Goal: Task Accomplishment & Management: Manage account settings

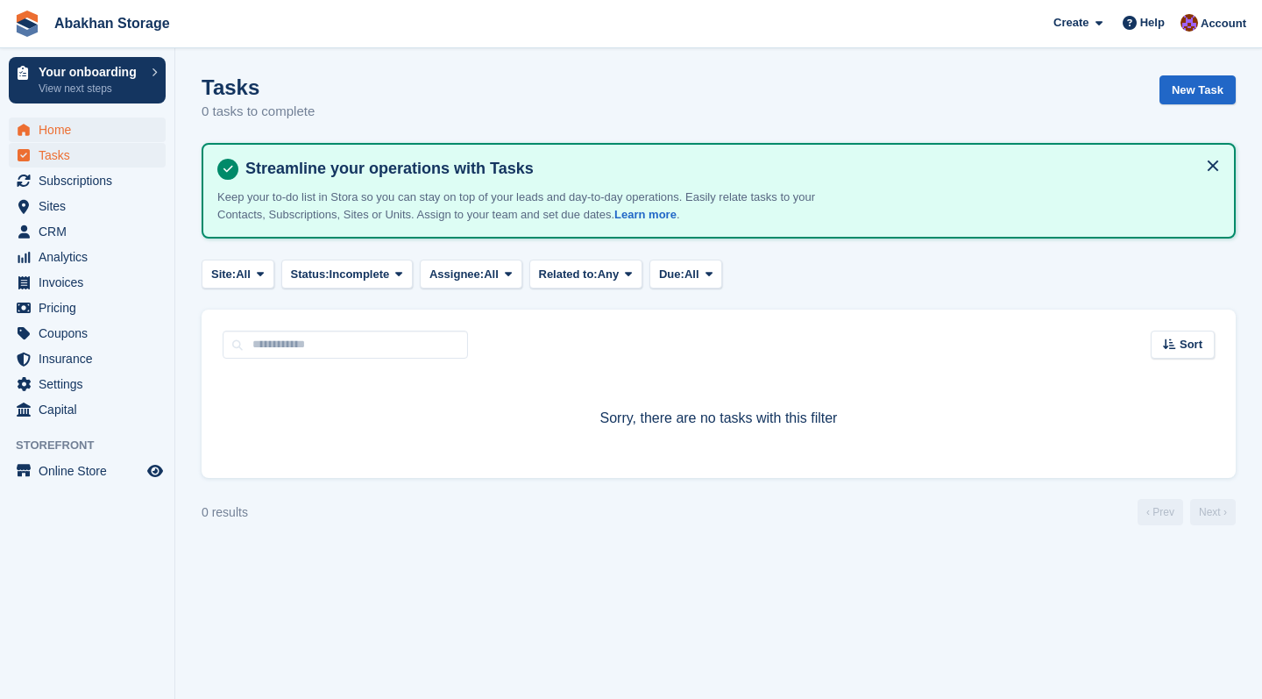
click at [56, 131] on span "Home" at bounding box center [91, 129] width 105 height 25
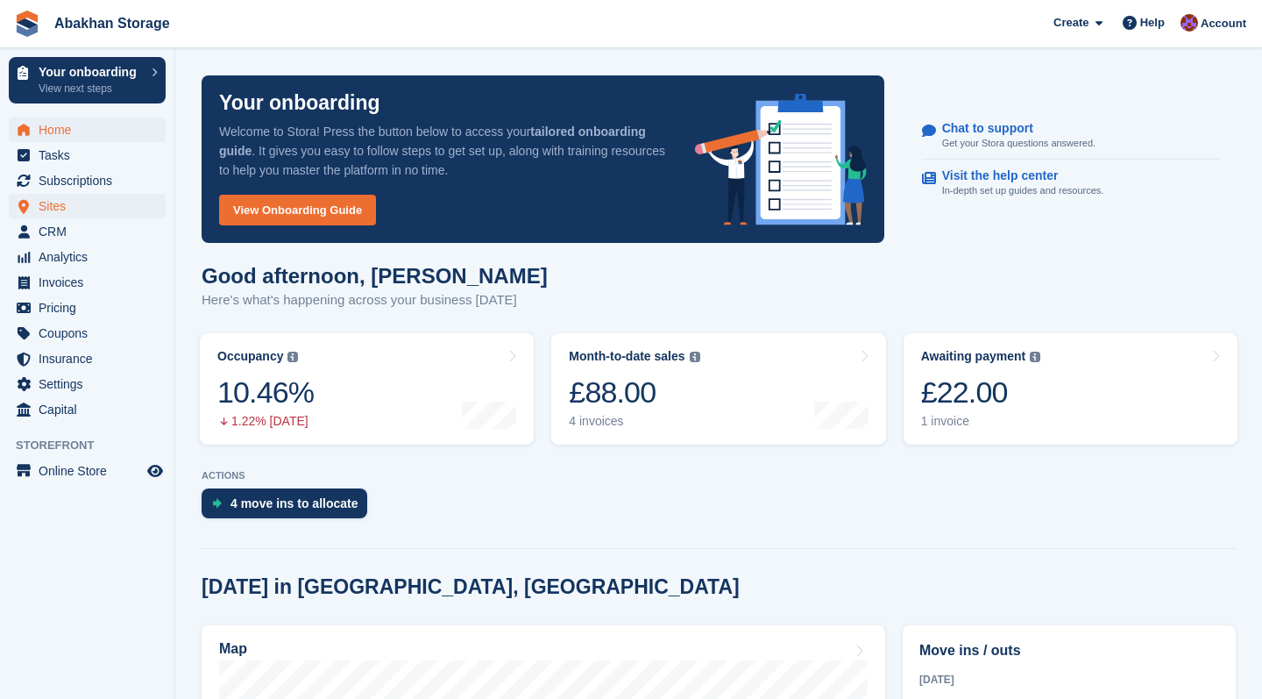
click at [62, 202] on span "Sites" at bounding box center [91, 206] width 105 height 25
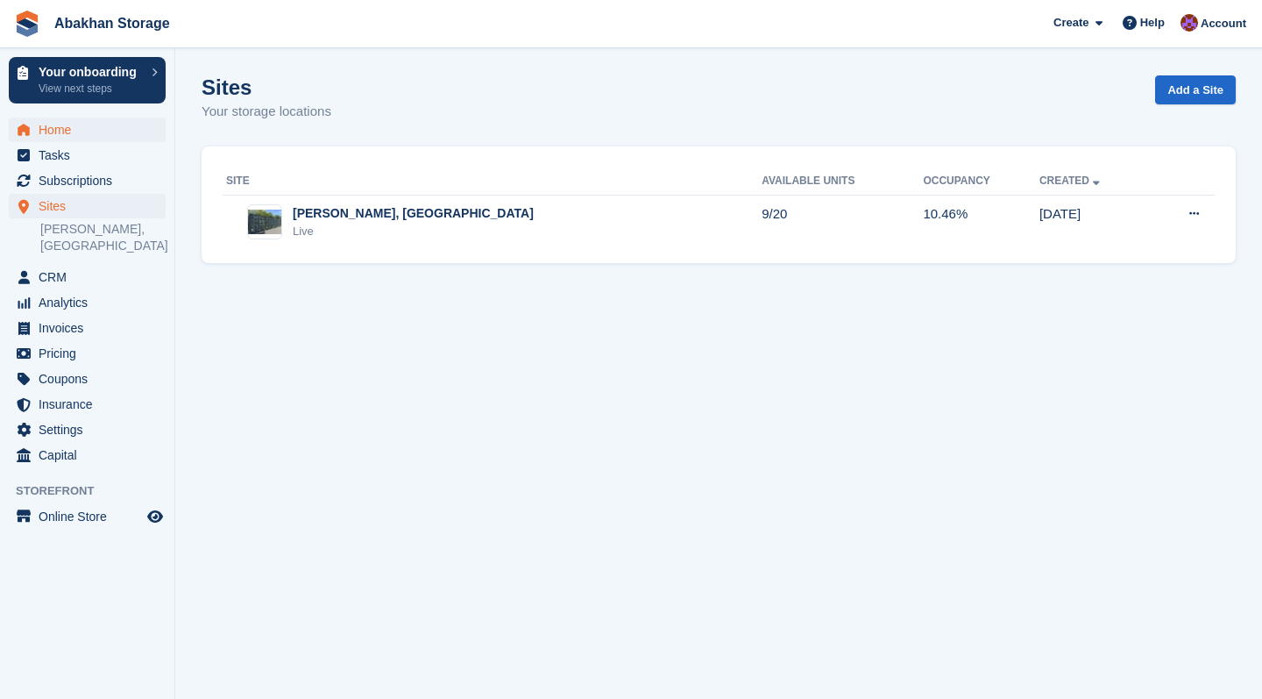
click at [103, 135] on span "Home" at bounding box center [91, 129] width 105 height 25
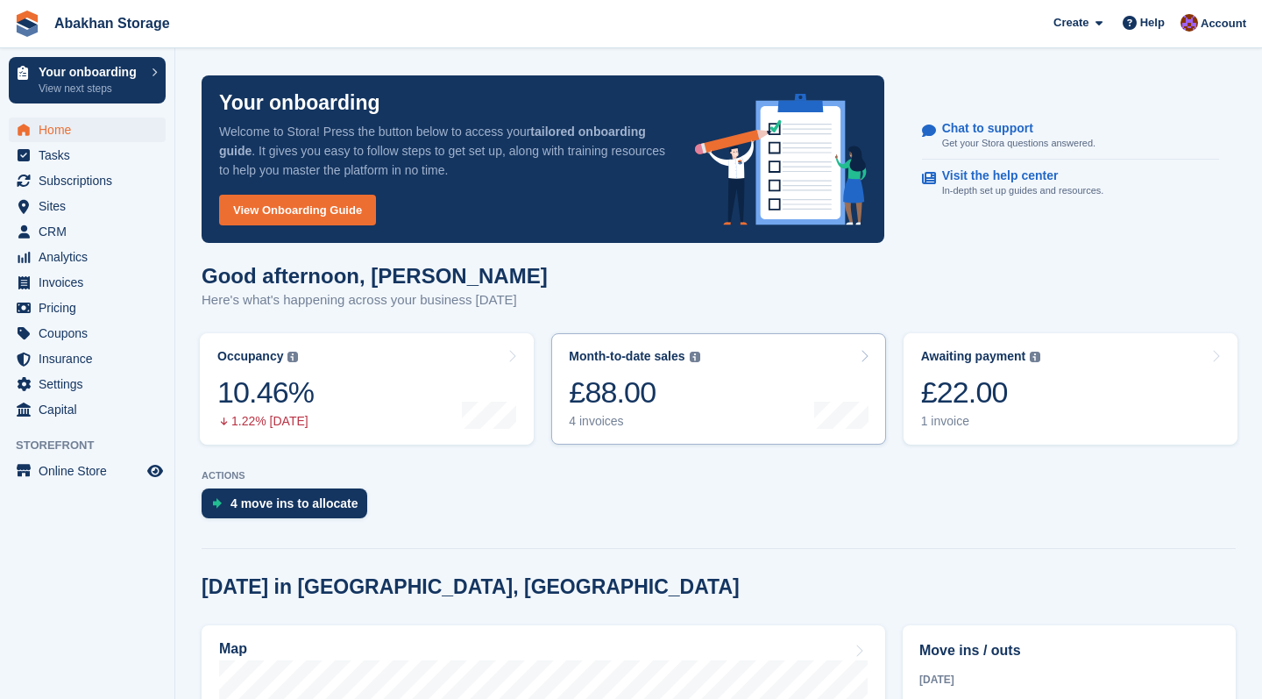
click at [700, 394] on div "£88.00" at bounding box center [634, 392] width 131 height 36
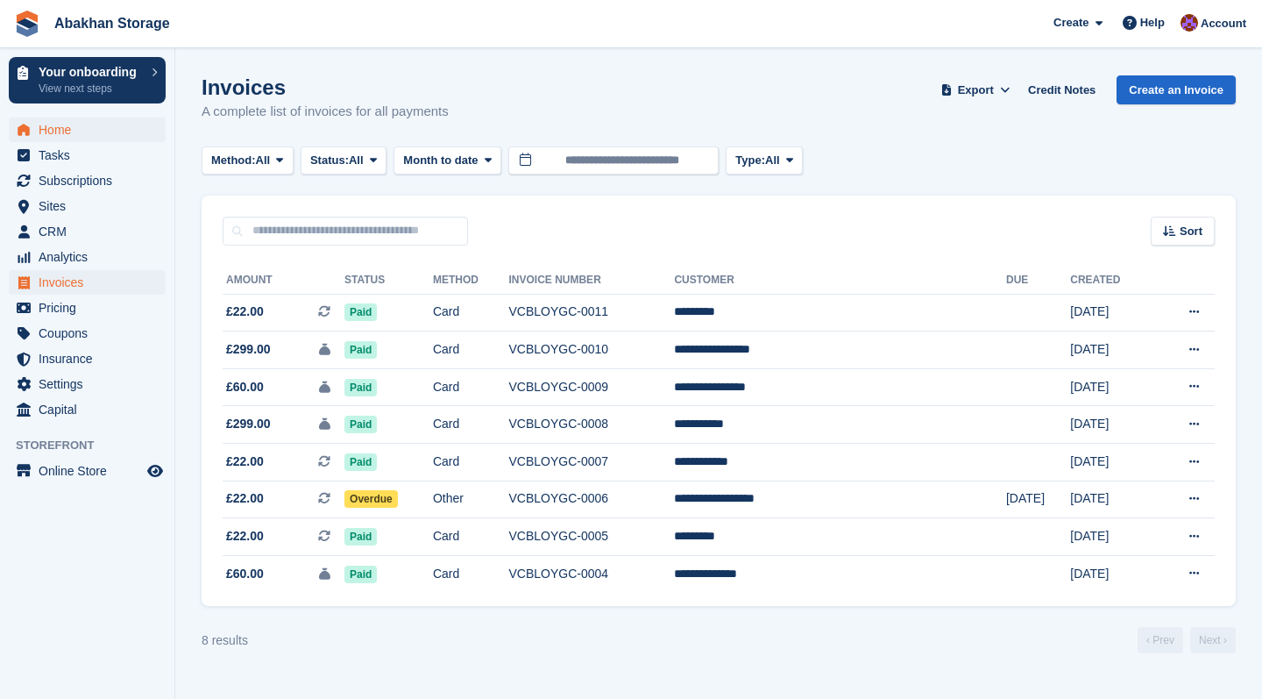
click at [96, 129] on span "Home" at bounding box center [91, 129] width 105 height 25
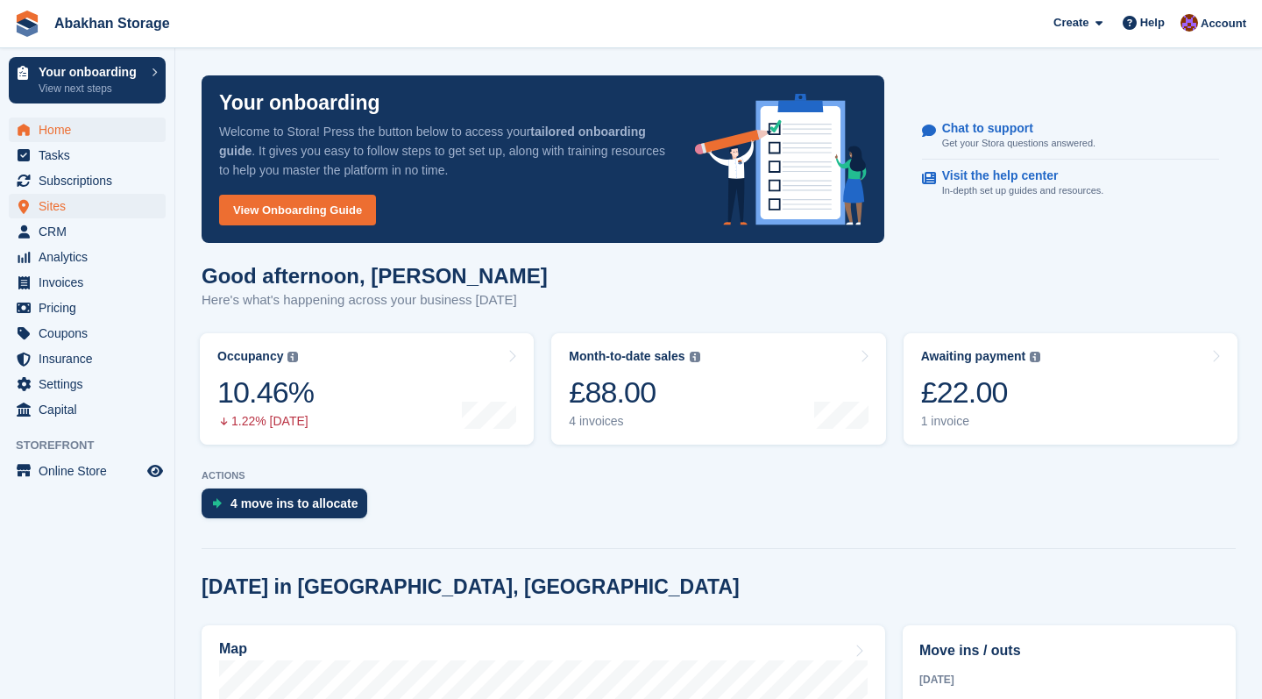
click at [123, 211] on span "Sites" at bounding box center [91, 206] width 105 height 25
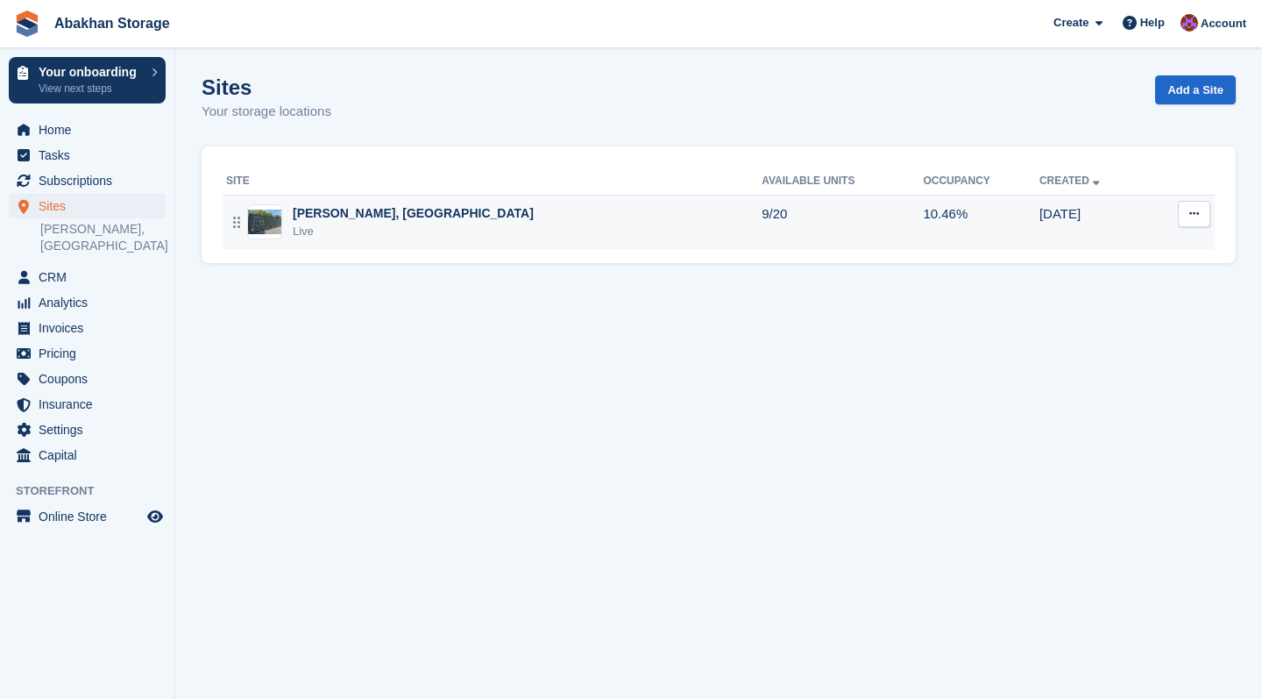
click at [395, 229] on div "Live" at bounding box center [413, 232] width 241 height 18
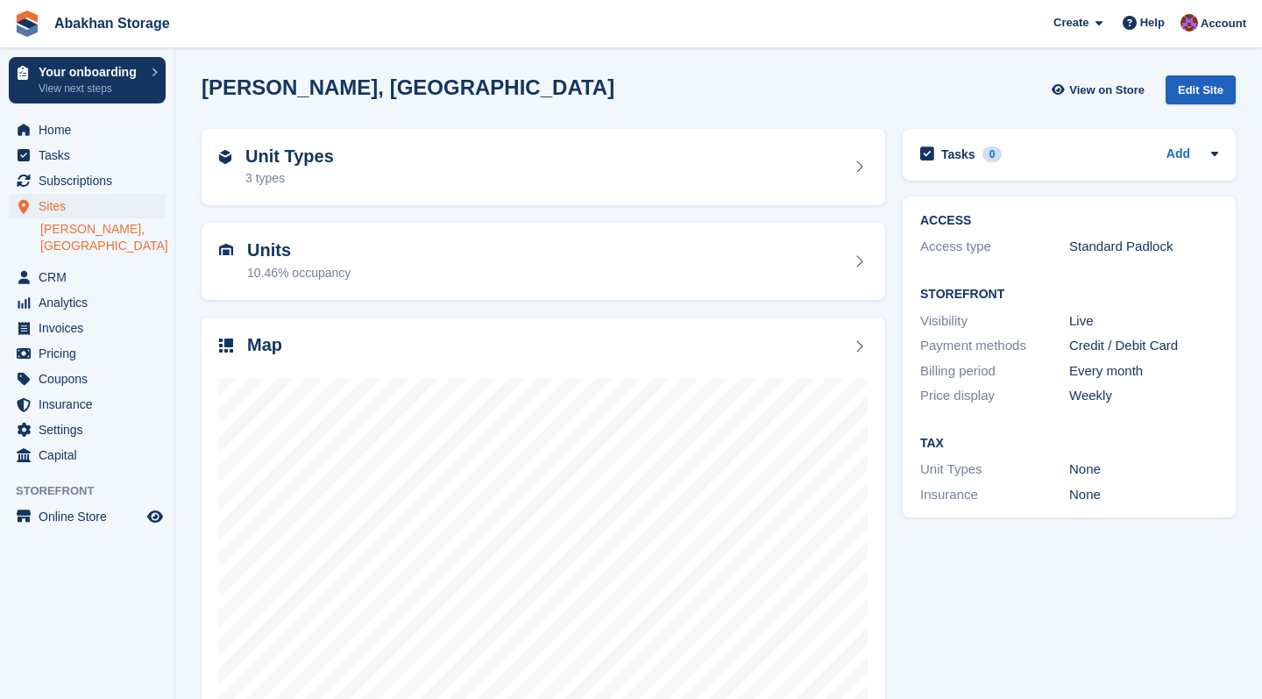
click at [1210, 81] on div "Edit Site" at bounding box center [1201, 89] width 70 height 29
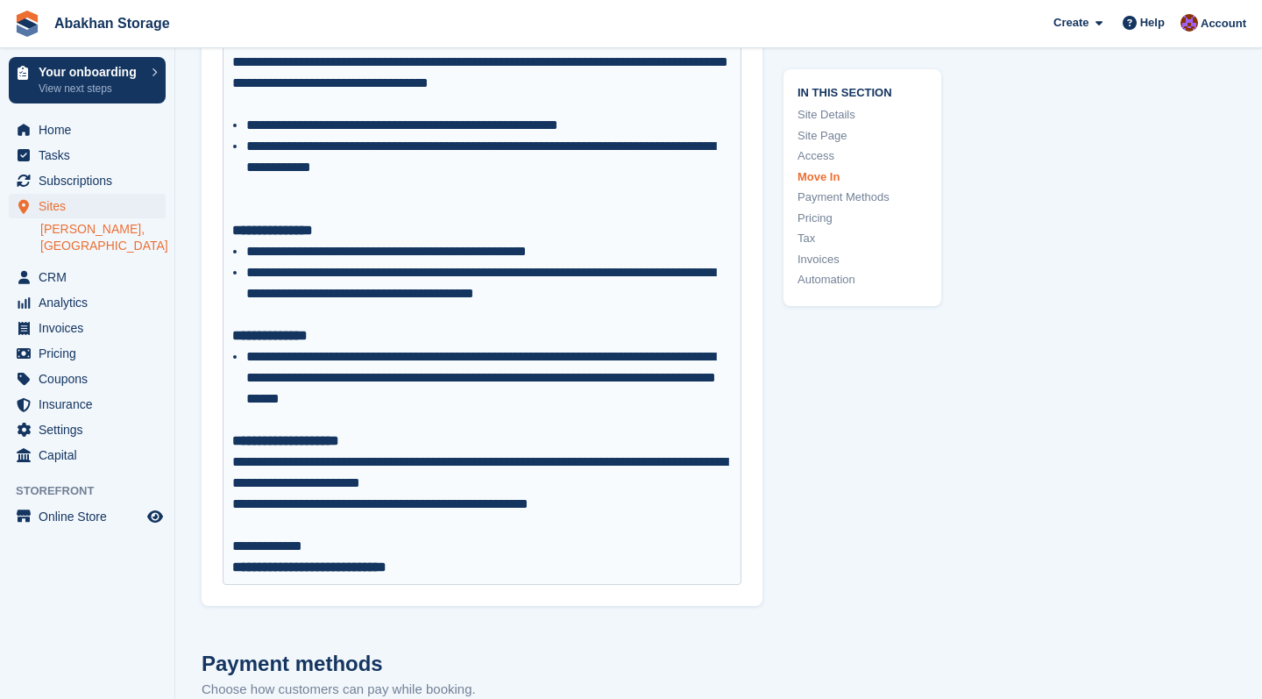
scroll to position [5888, 0]
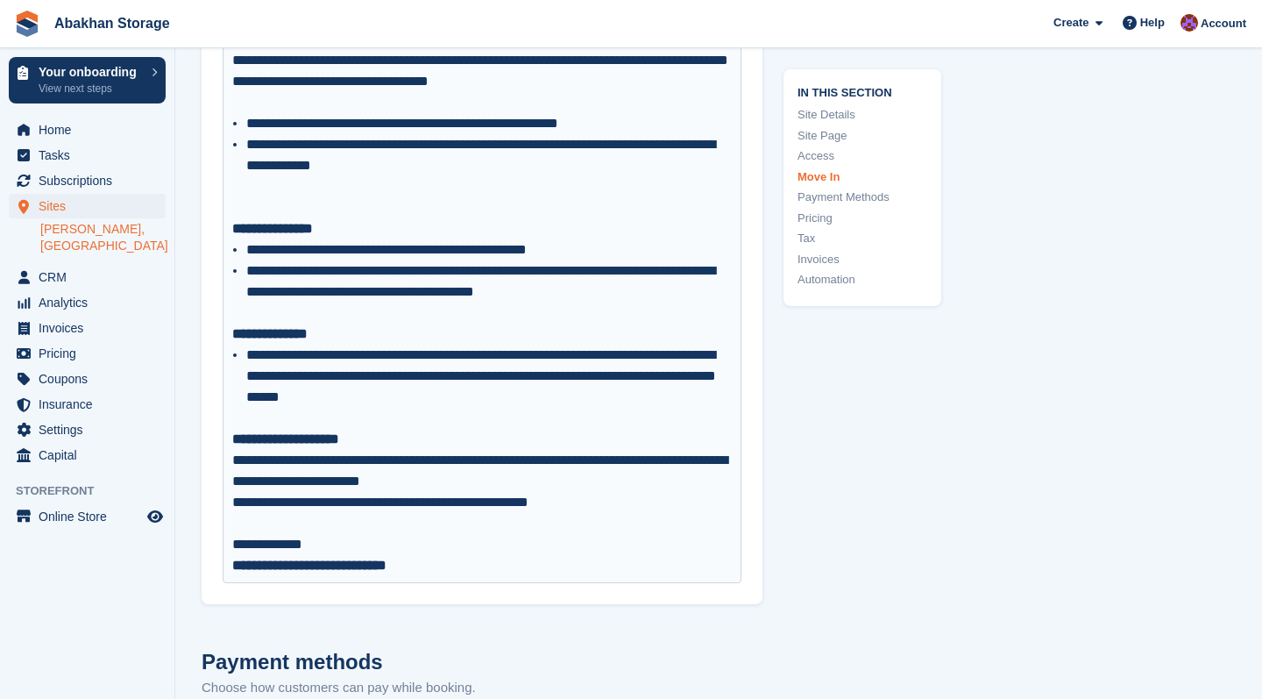
click at [420, 134] on li "**********" at bounding box center [489, 155] width 487 height 42
click at [435, 176] on div at bounding box center [482, 197] width 501 height 42
type trix-editor "**********"
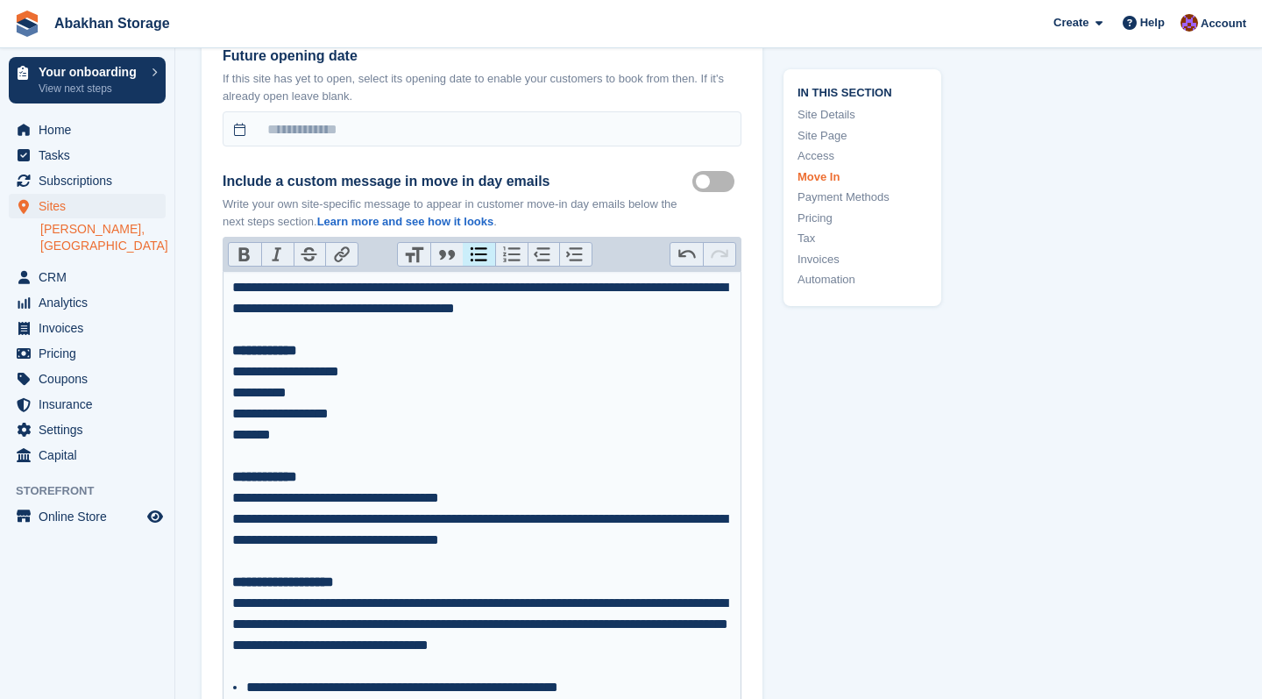
scroll to position [5314, 0]
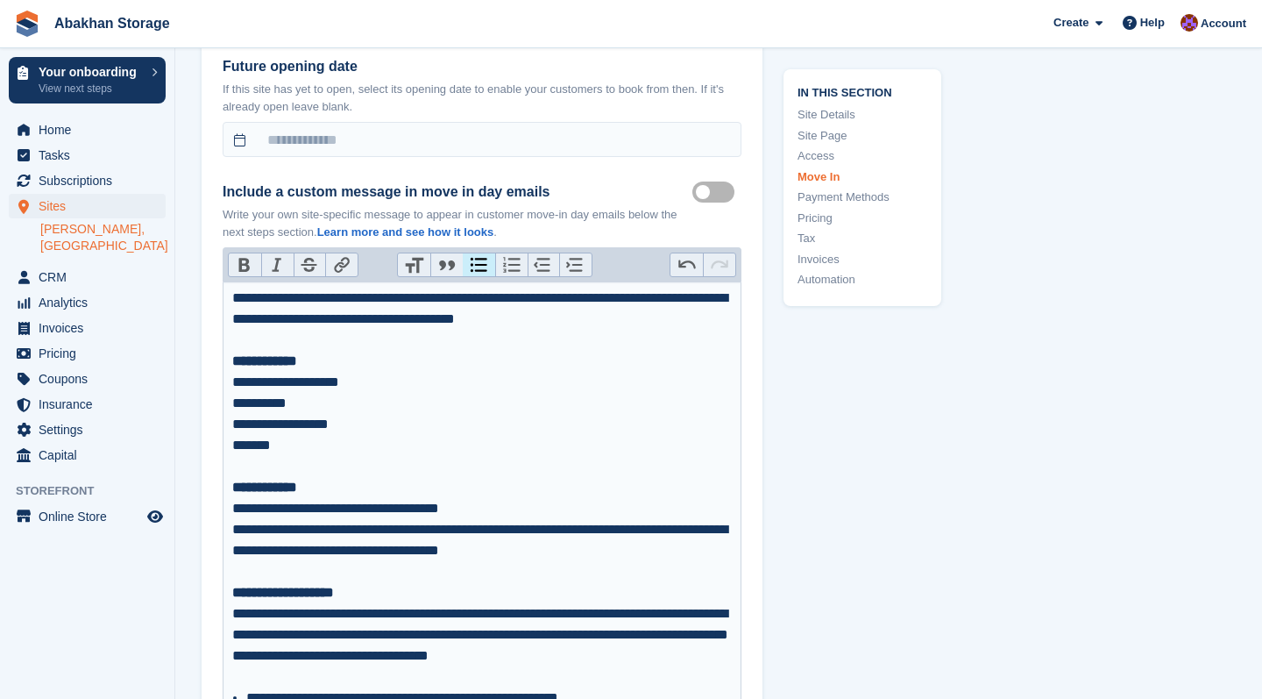
click at [679, 306] on div "**********" at bounding box center [482, 319] width 501 height 63
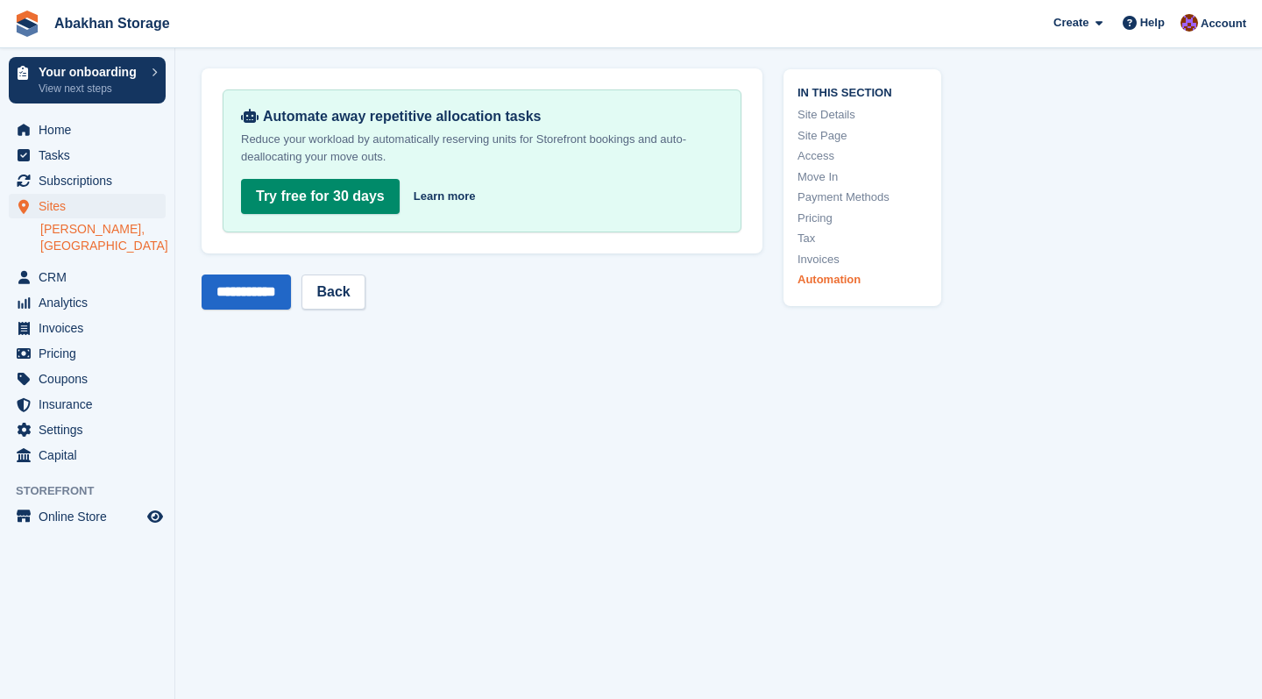
scroll to position [8366, 0]
click at [277, 287] on input "**********" at bounding box center [246, 291] width 89 height 35
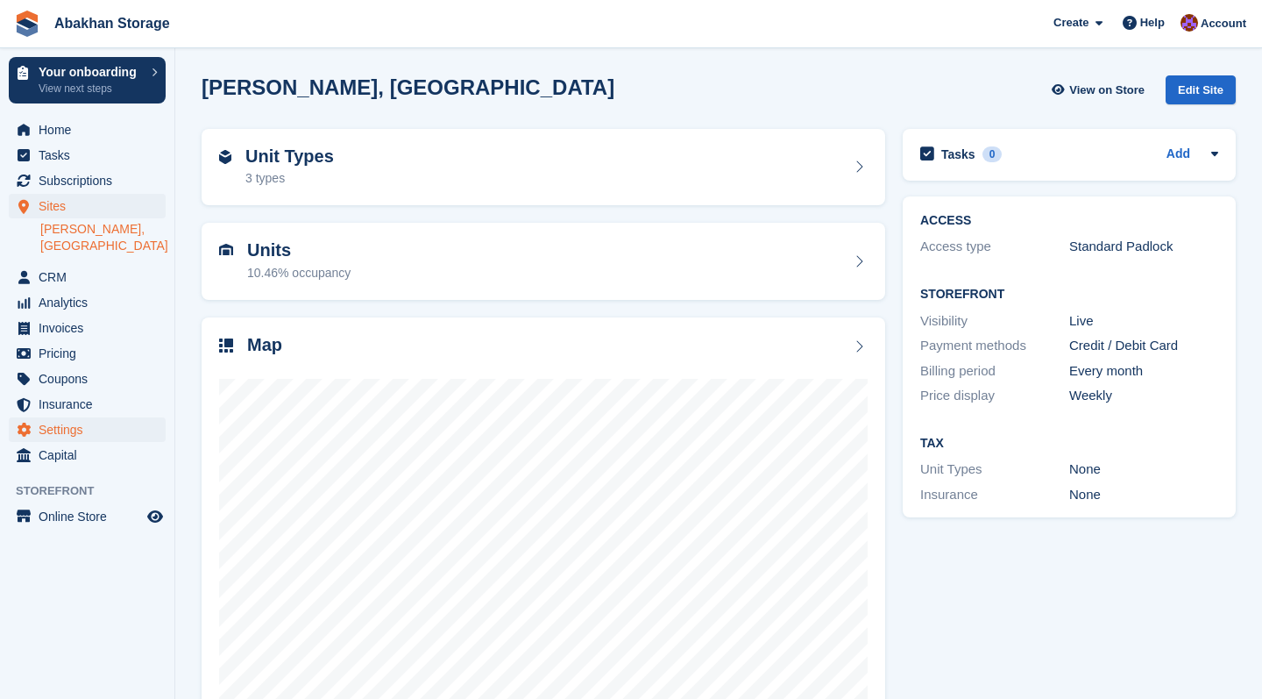
click at [64, 430] on span "Settings" at bounding box center [91, 429] width 105 height 25
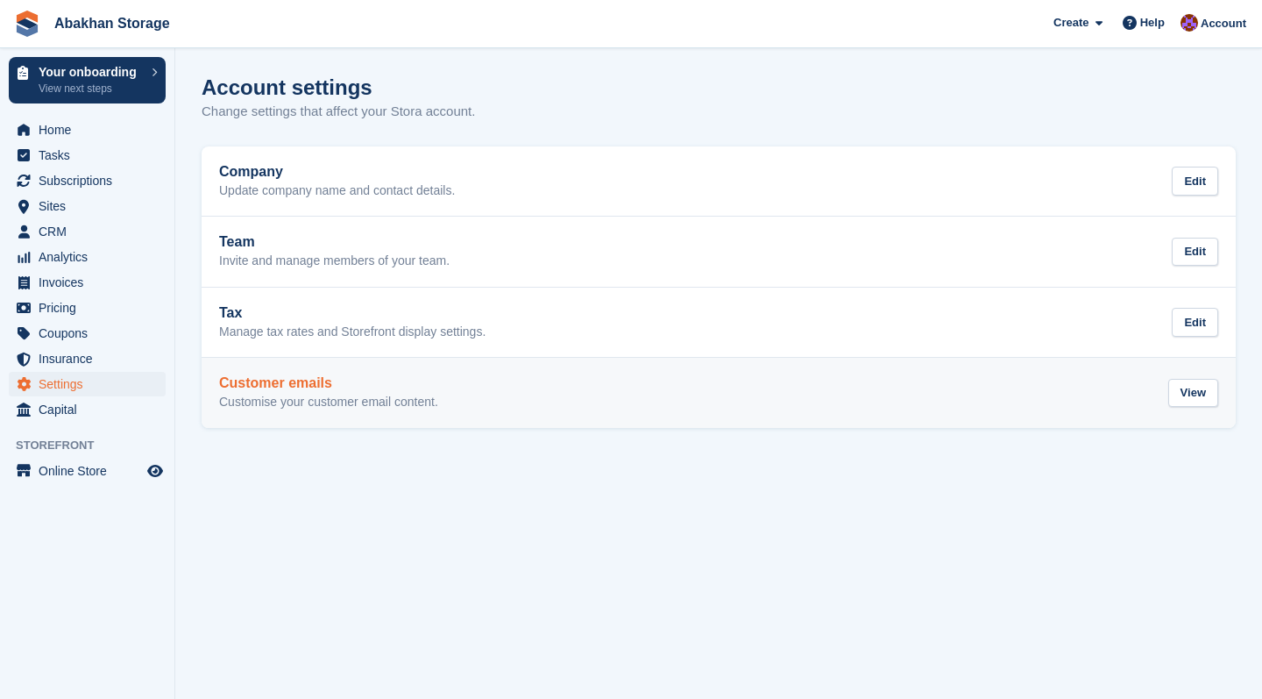
click at [265, 384] on h2 "Customer emails" at bounding box center [328, 383] width 219 height 16
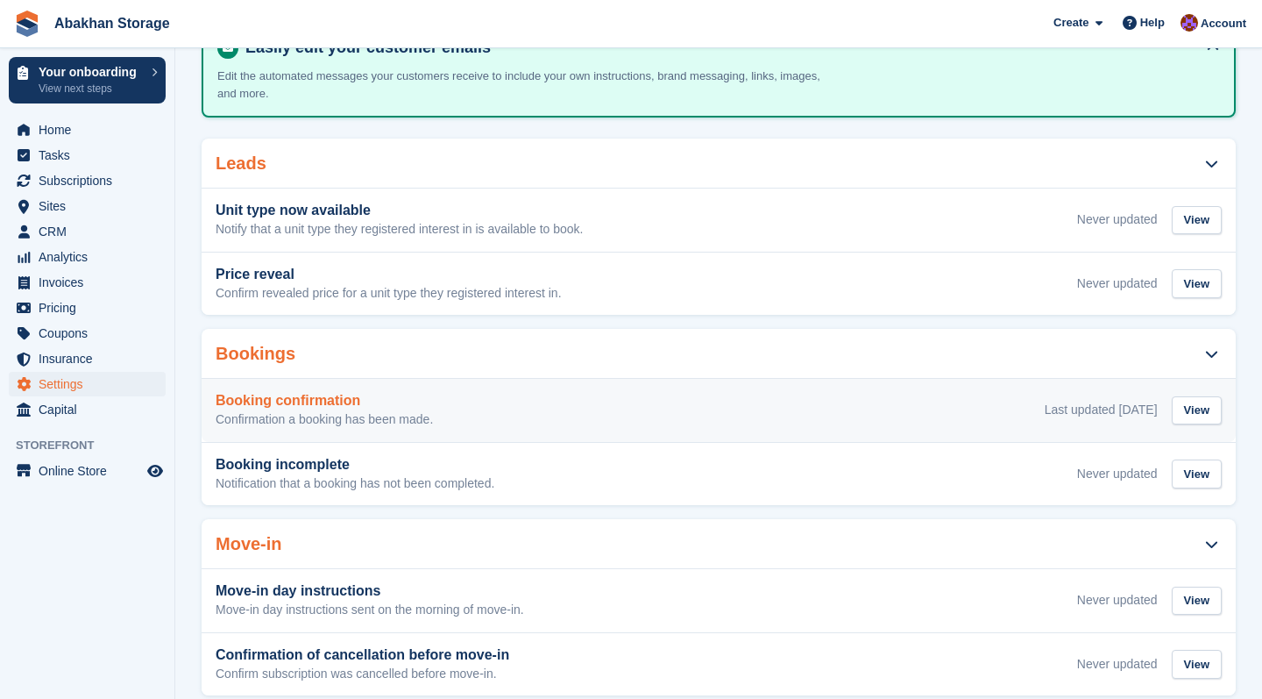
scroll to position [127, 0]
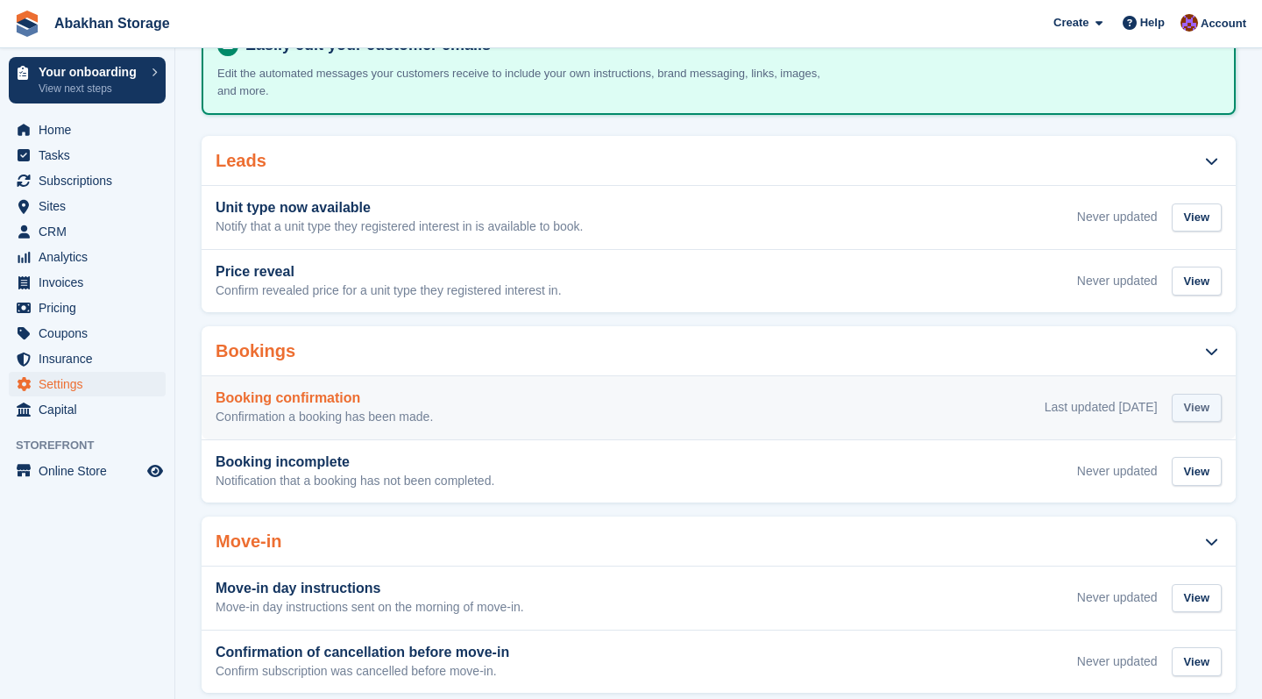
click at [1207, 400] on div "View" at bounding box center [1197, 408] width 50 height 29
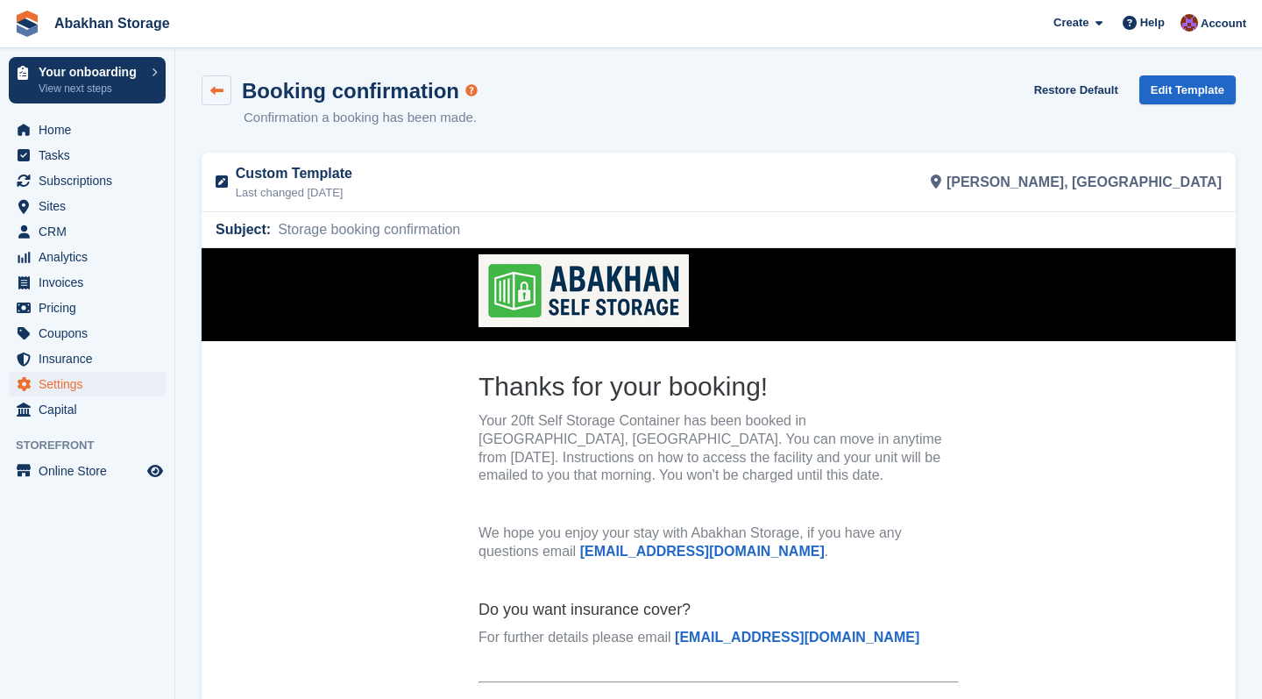
click at [224, 96] on link at bounding box center [217, 90] width 30 height 30
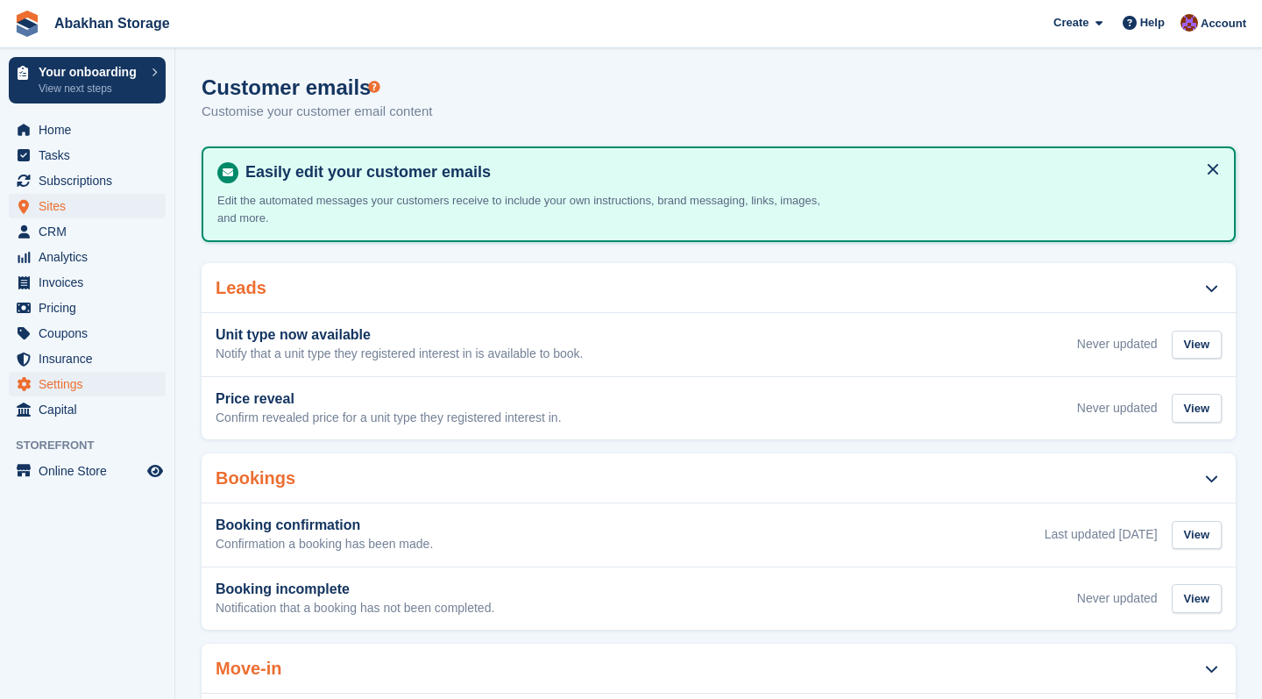
click at [97, 211] on span "Sites" at bounding box center [91, 206] width 105 height 25
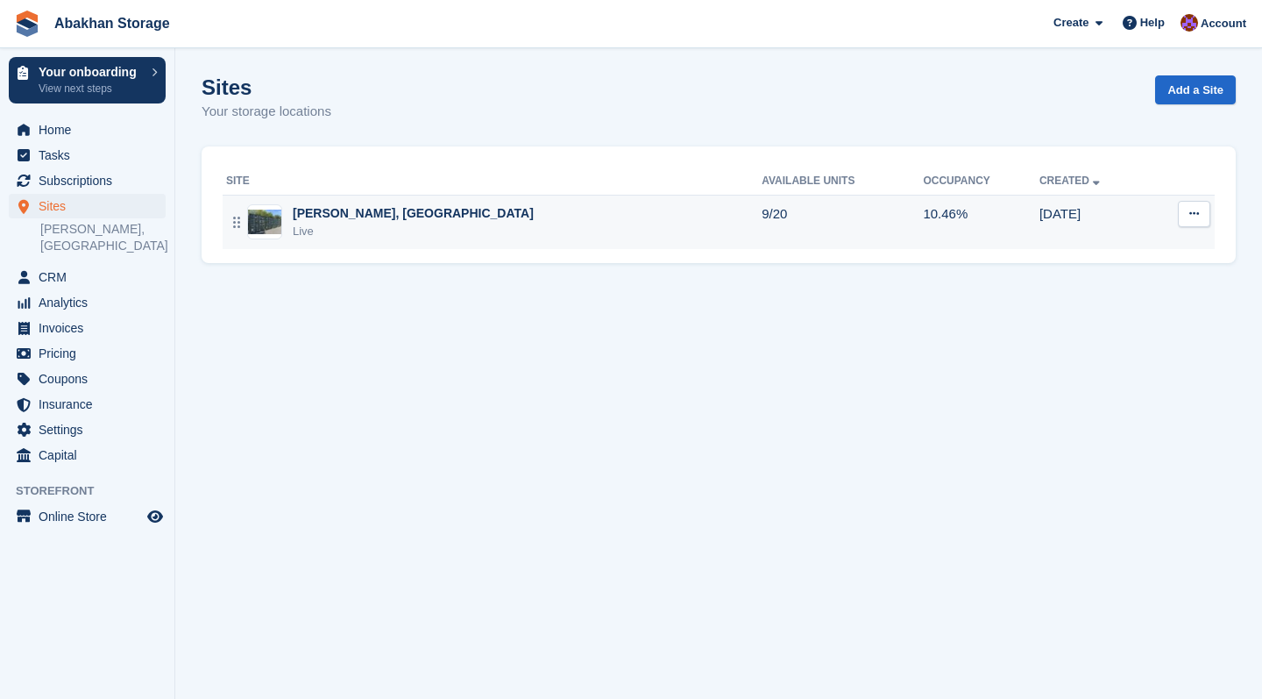
click at [442, 238] on div "Live" at bounding box center [413, 232] width 241 height 18
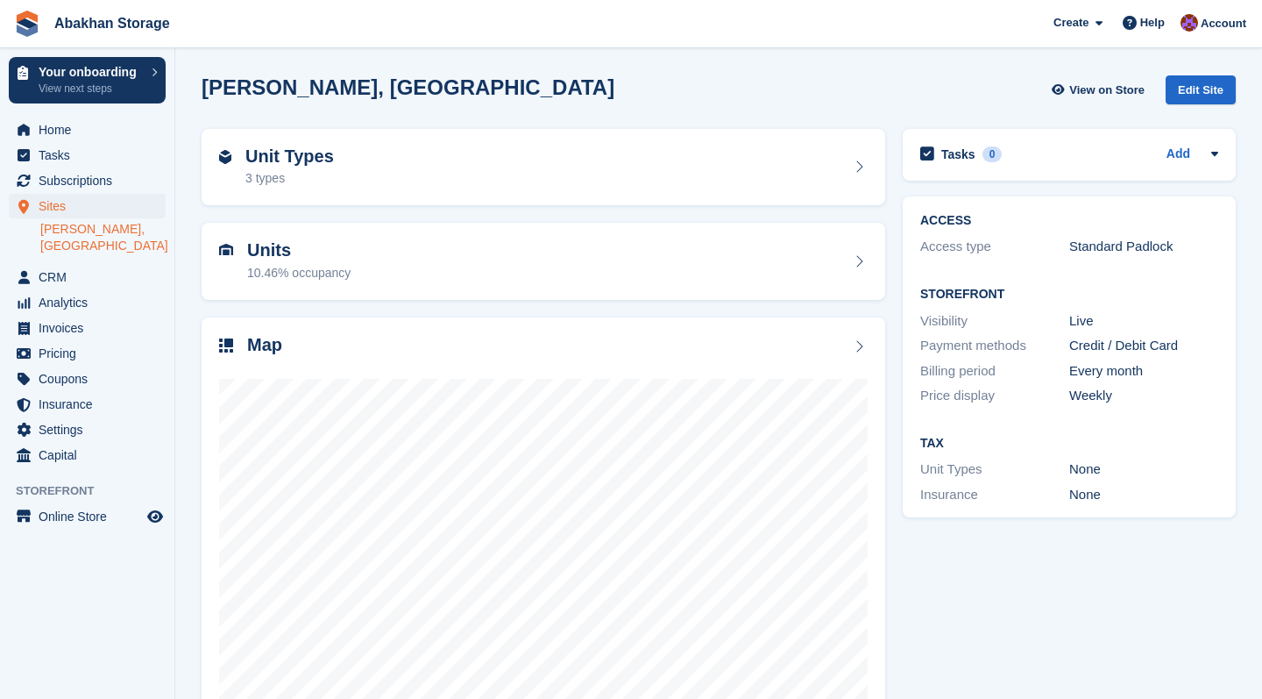
click at [1191, 105] on link "Edit Site" at bounding box center [1201, 93] width 70 height 36
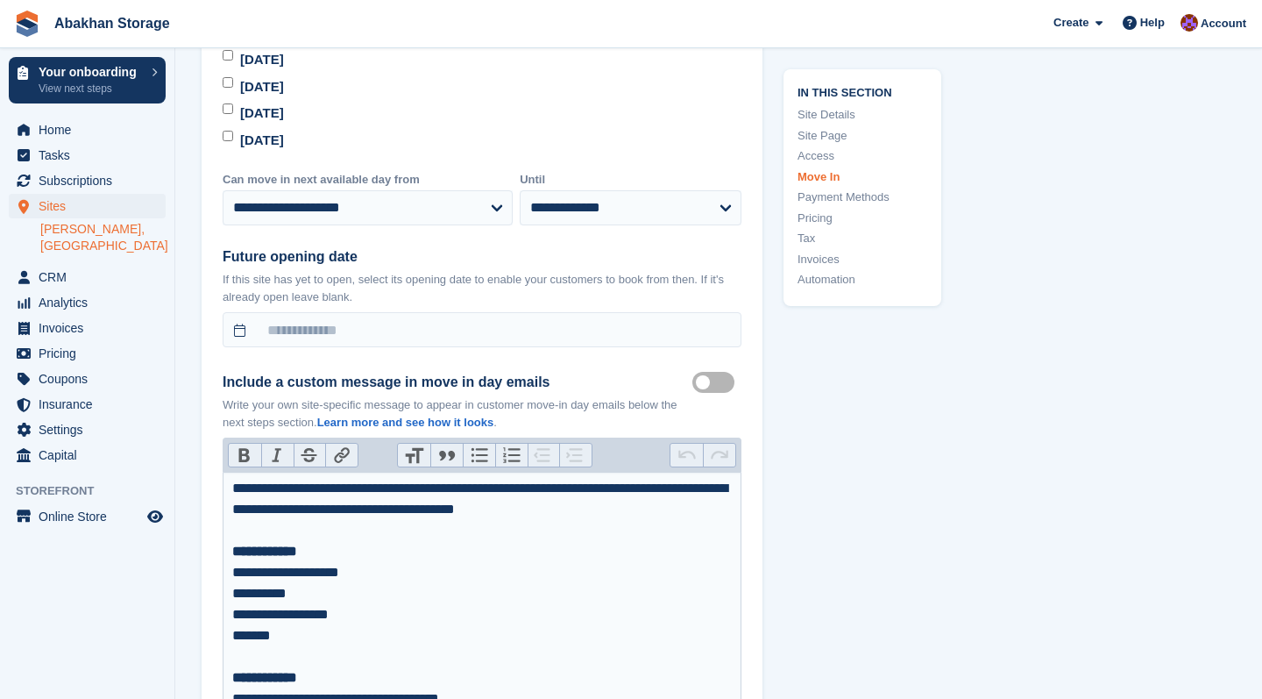
scroll to position [5134, 0]
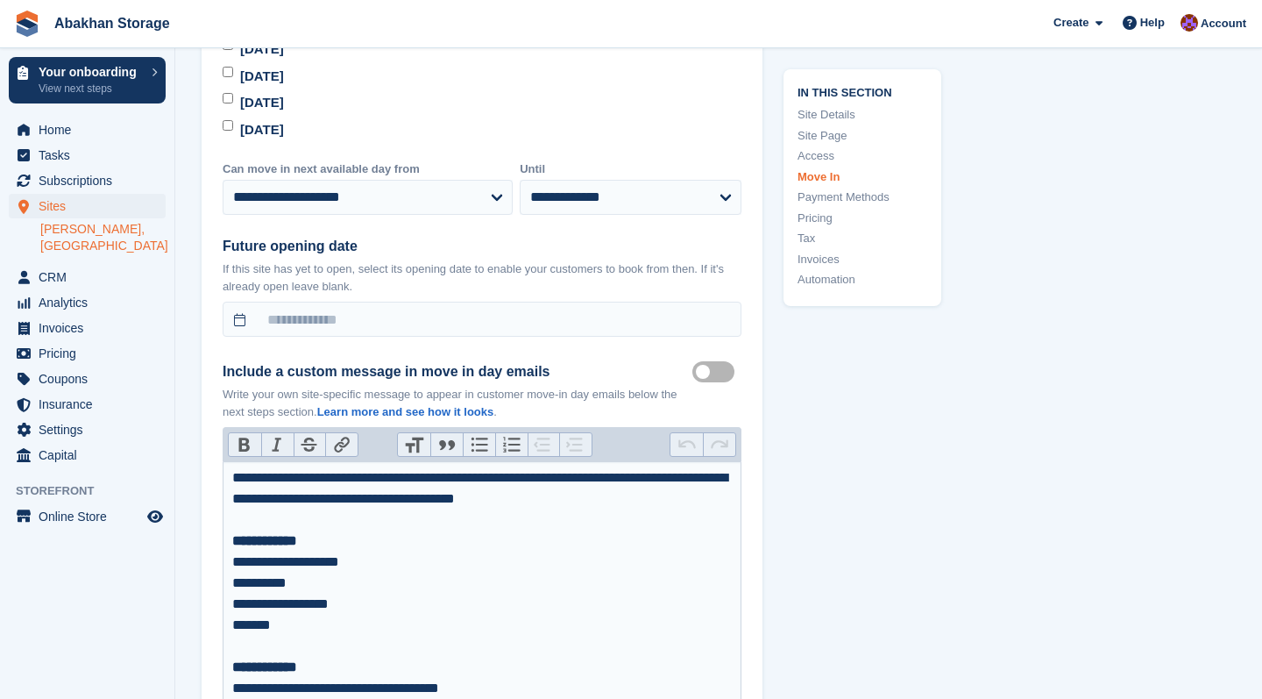
click at [655, 489] on div "**********" at bounding box center [482, 498] width 501 height 63
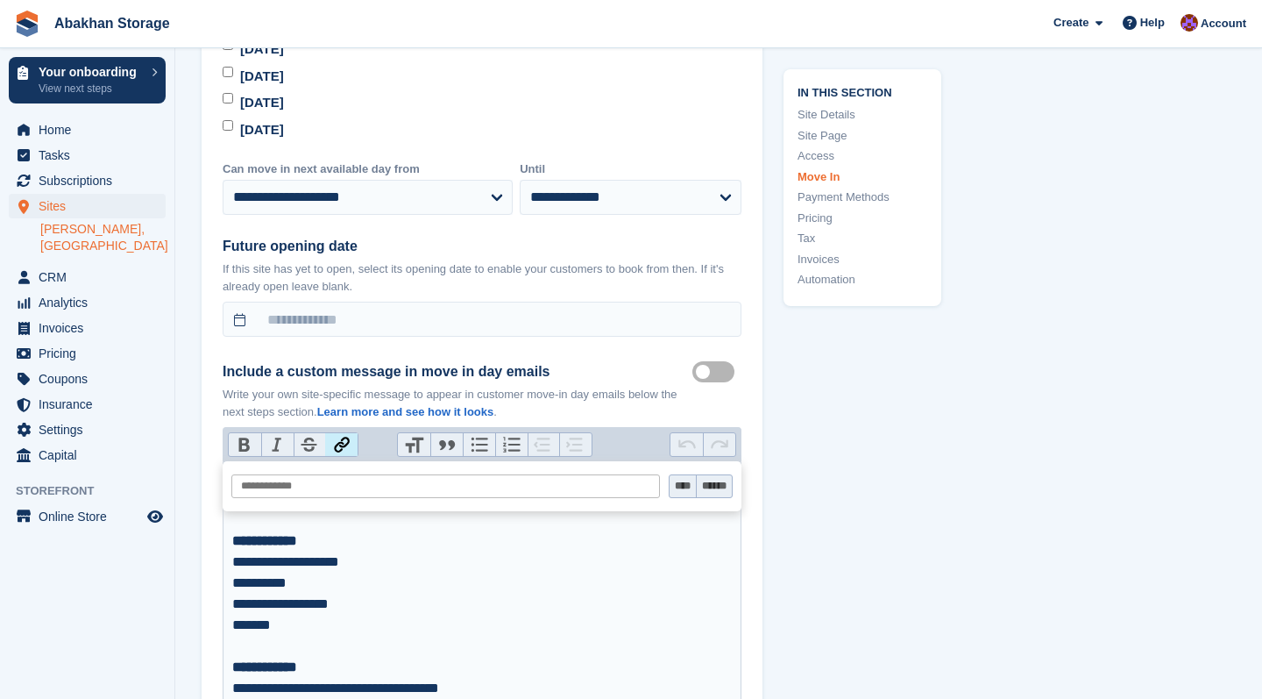
click at [344, 433] on button "Link" at bounding box center [341, 444] width 32 height 23
click at [314, 433] on button "Strikethrough" at bounding box center [310, 444] width 32 height 23
